Goal: Communication & Community: Answer question/provide support

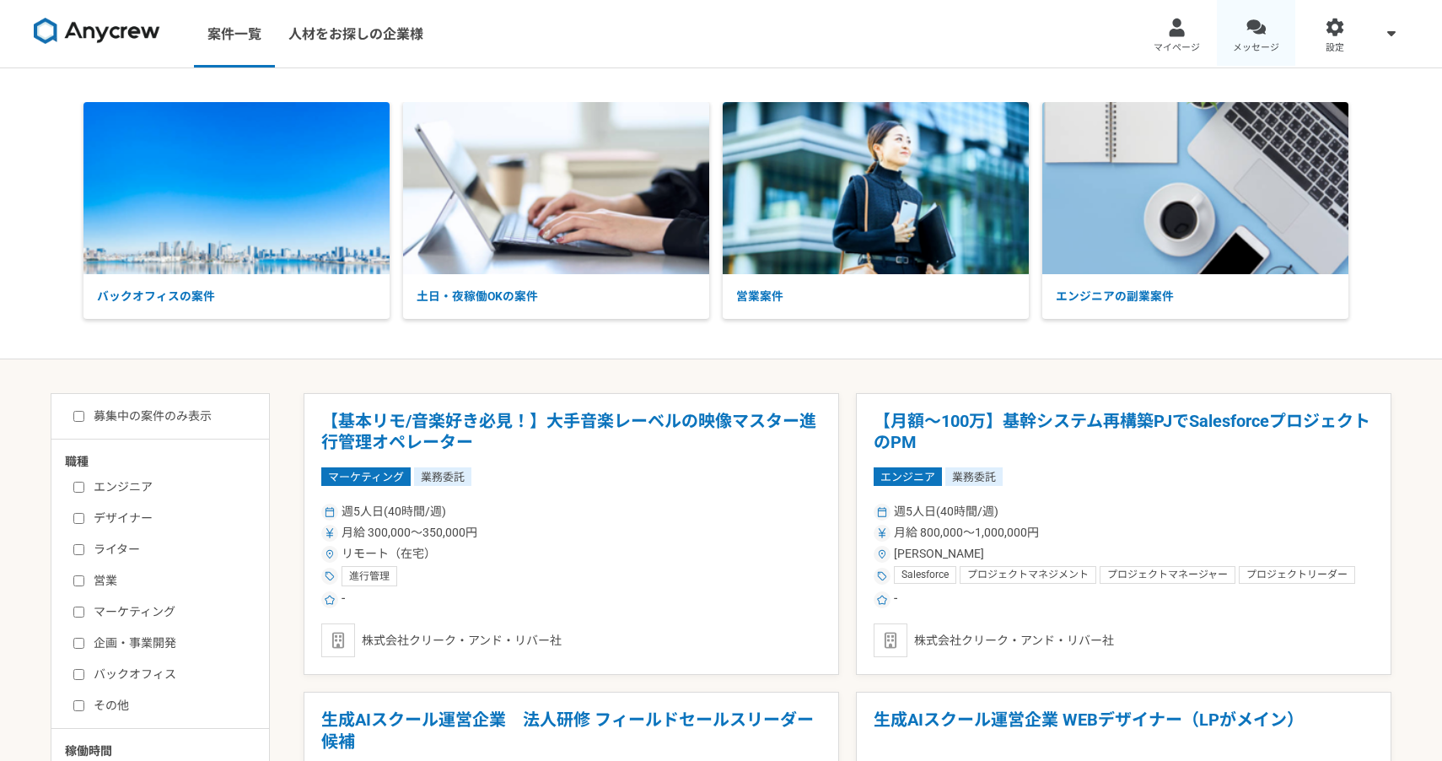
click at [1244, 34] on link "メッセージ" at bounding box center [1256, 33] width 79 height 67
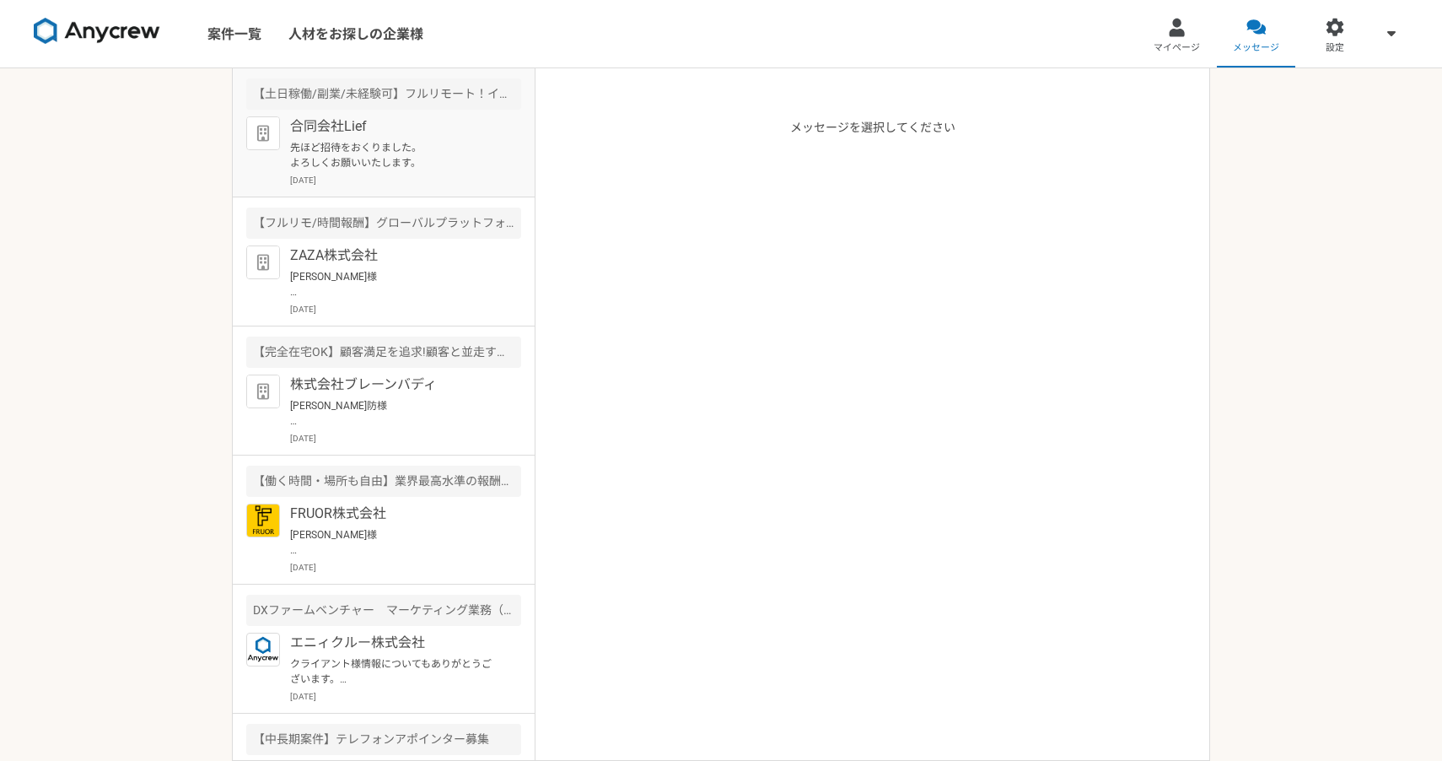
click at [419, 157] on p "先ほど招待をおくりました。 よろしくお願いいたします。" at bounding box center [394, 155] width 208 height 30
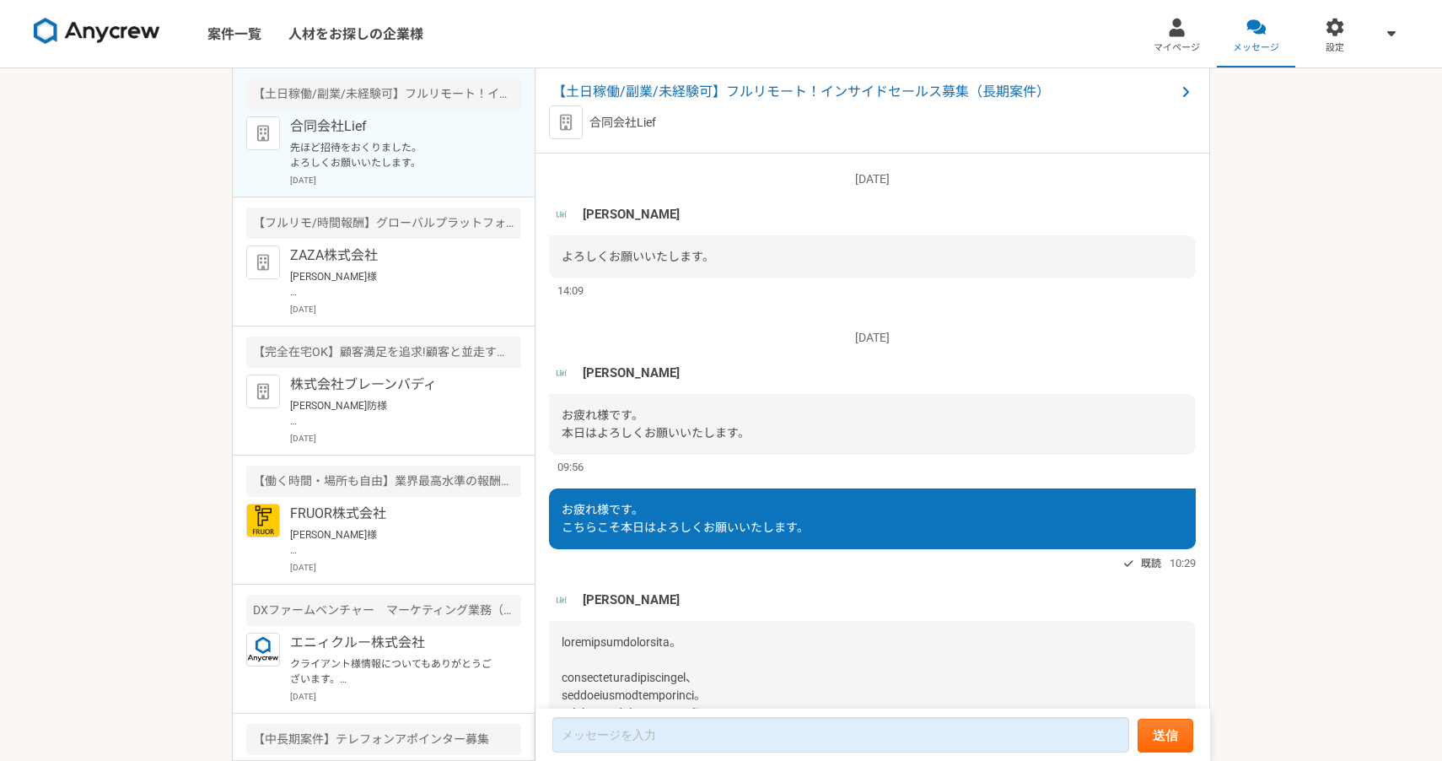
scroll to position [1161, 0]
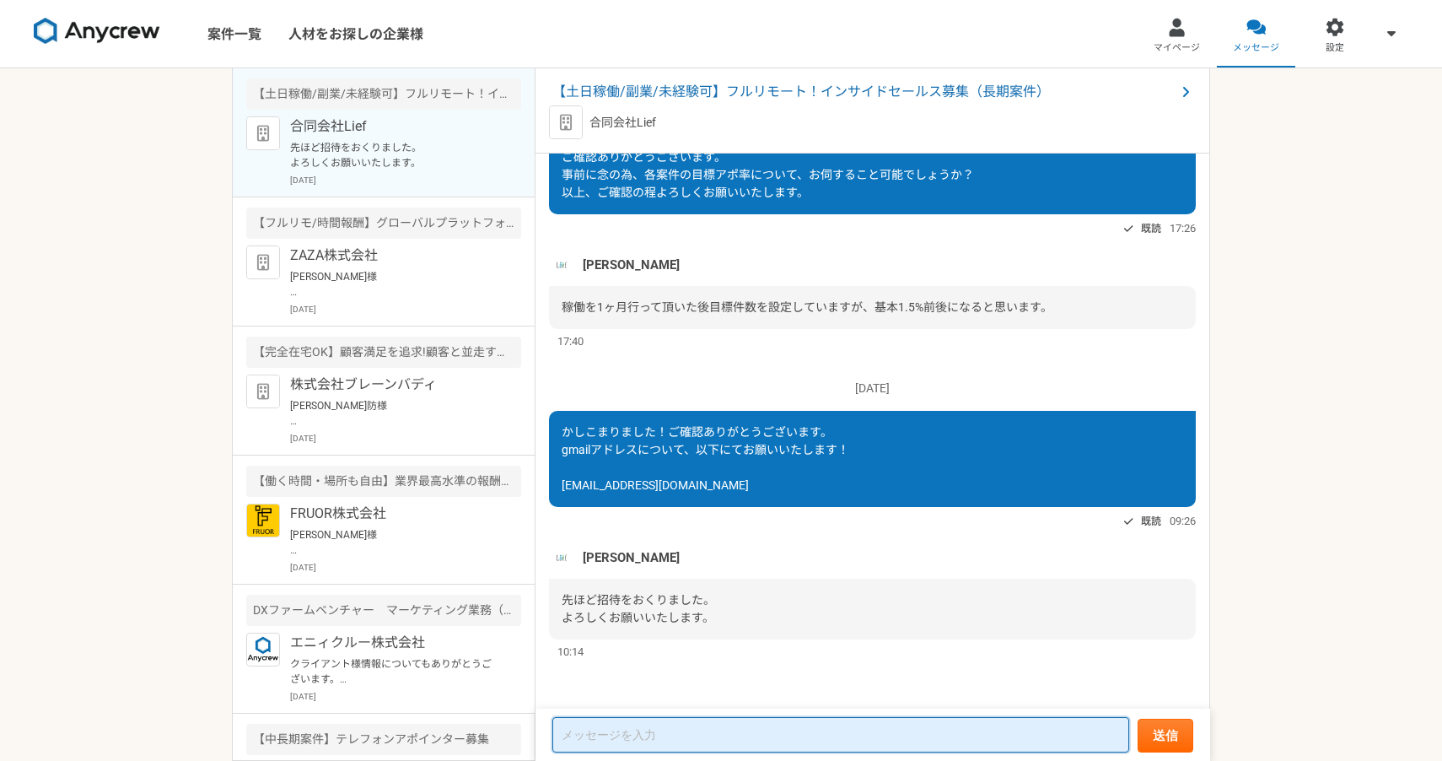
click at [660, 731] on textarea at bounding box center [841, 734] width 577 height 35
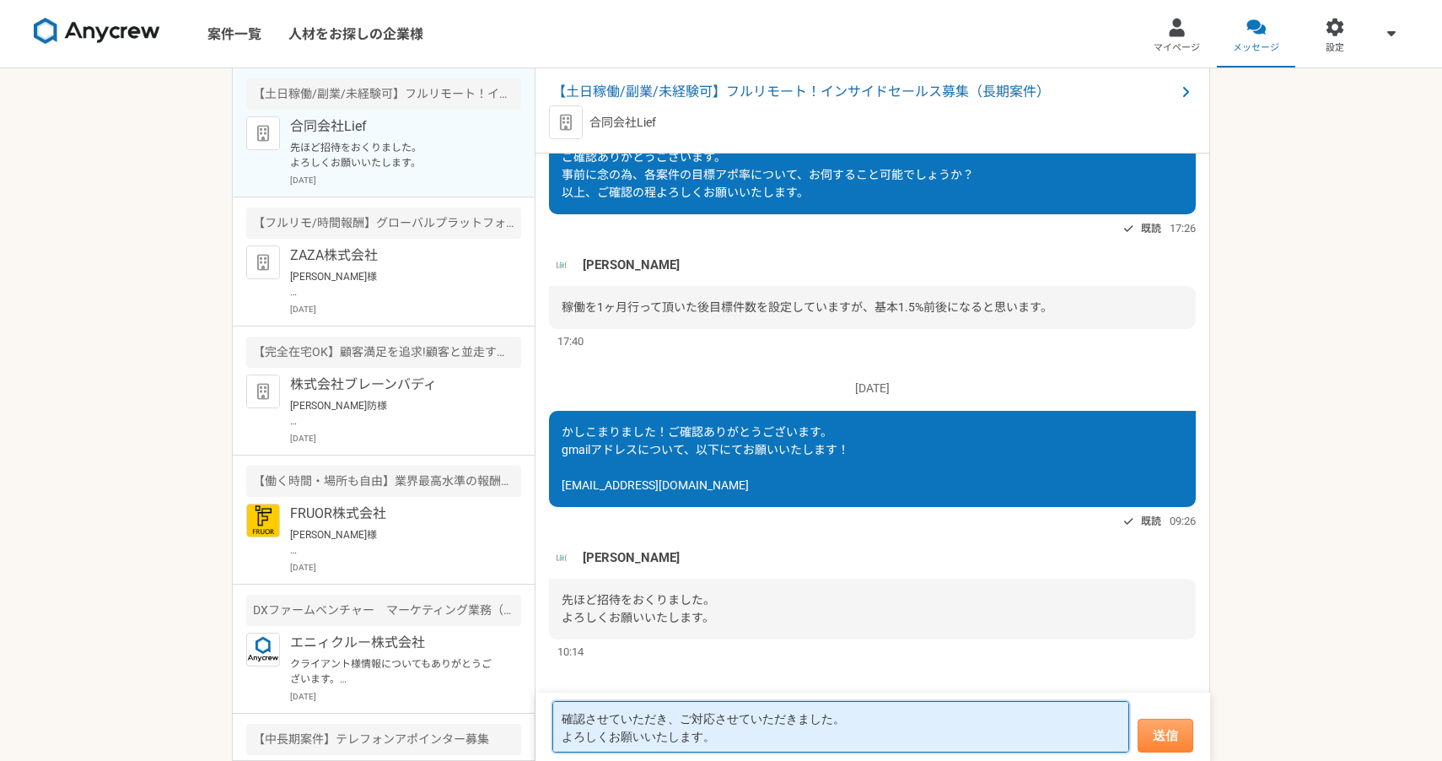
type textarea "確認させていただき、ご対応させていただきました。 よろしくお願いいたします。"
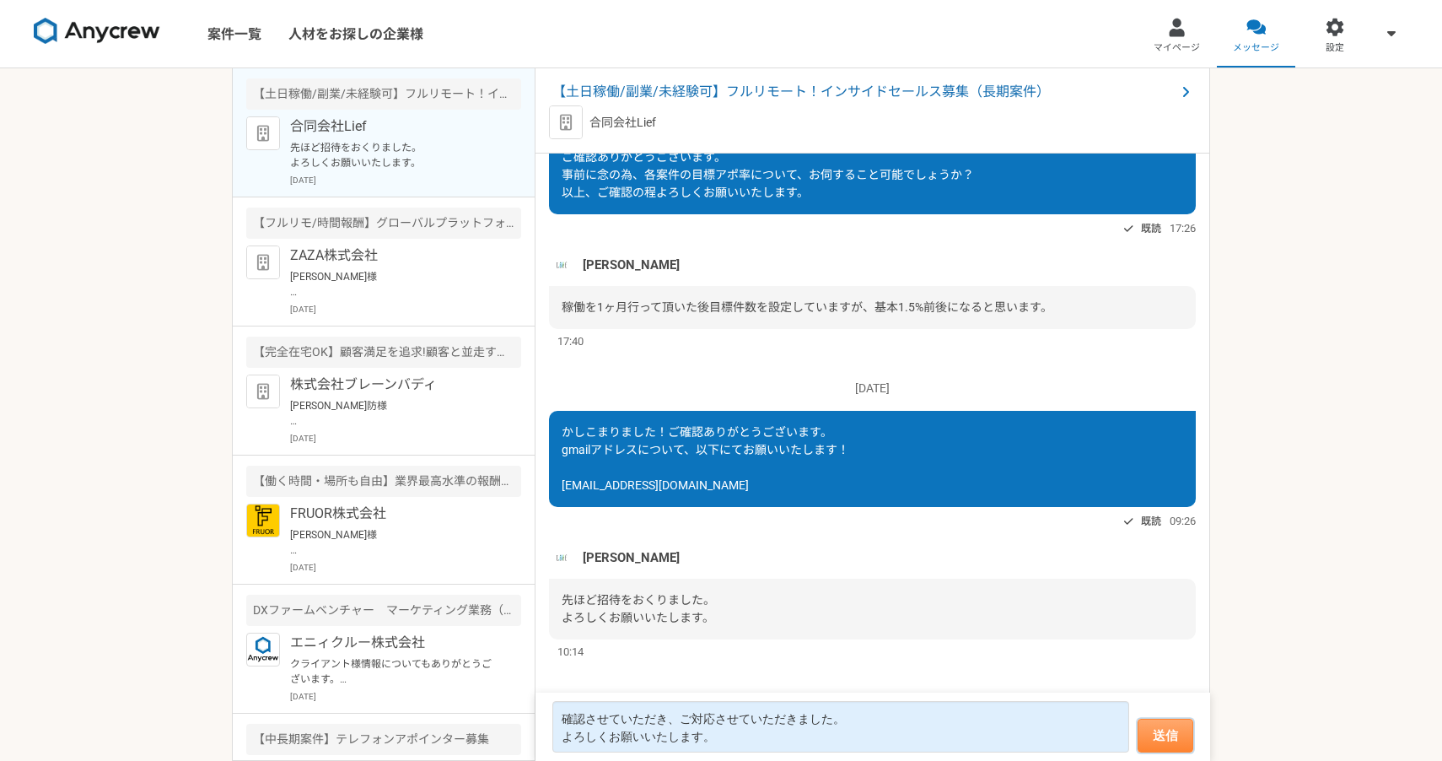
click at [1165, 738] on button "送信" at bounding box center [1166, 736] width 56 height 34
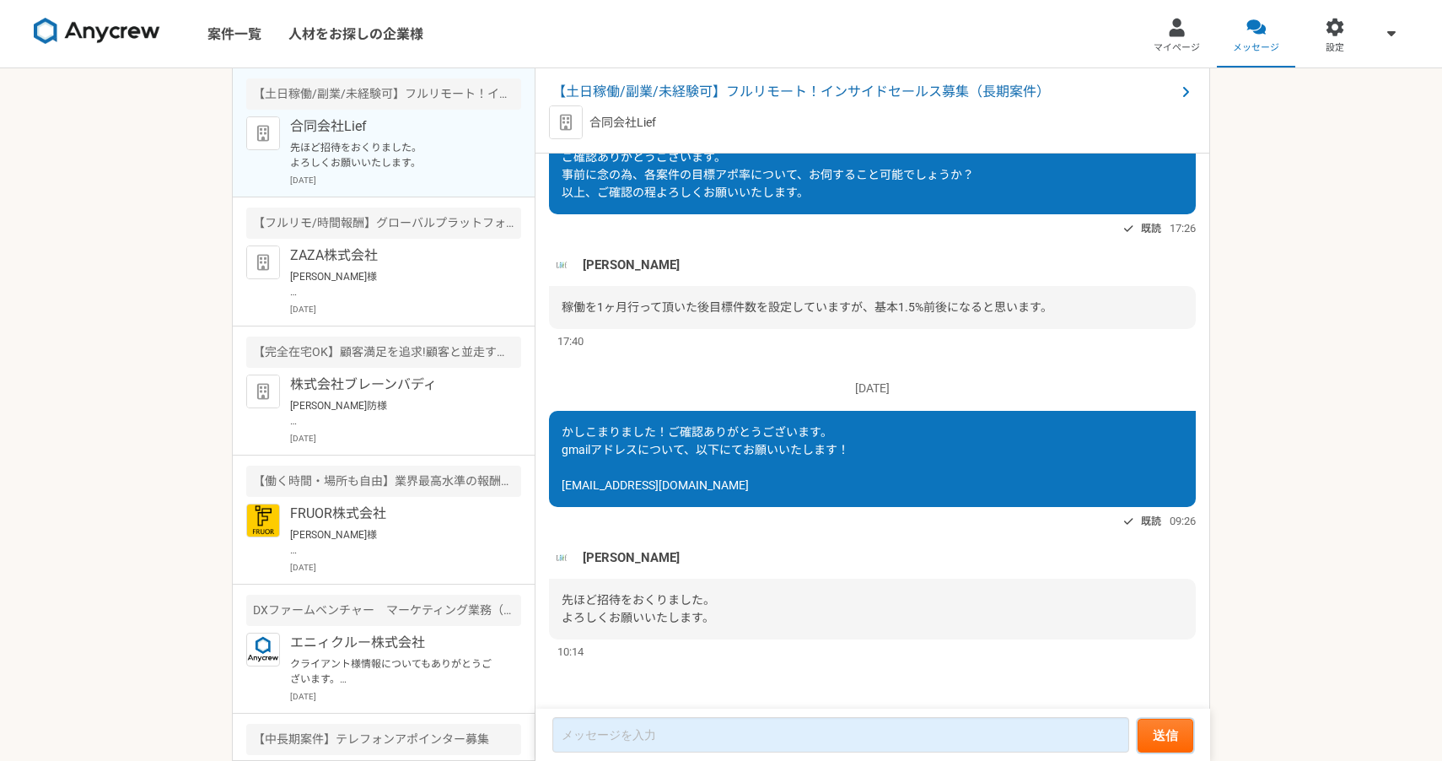
scroll to position [1097, 0]
